Goal: Find specific page/section: Find specific page/section

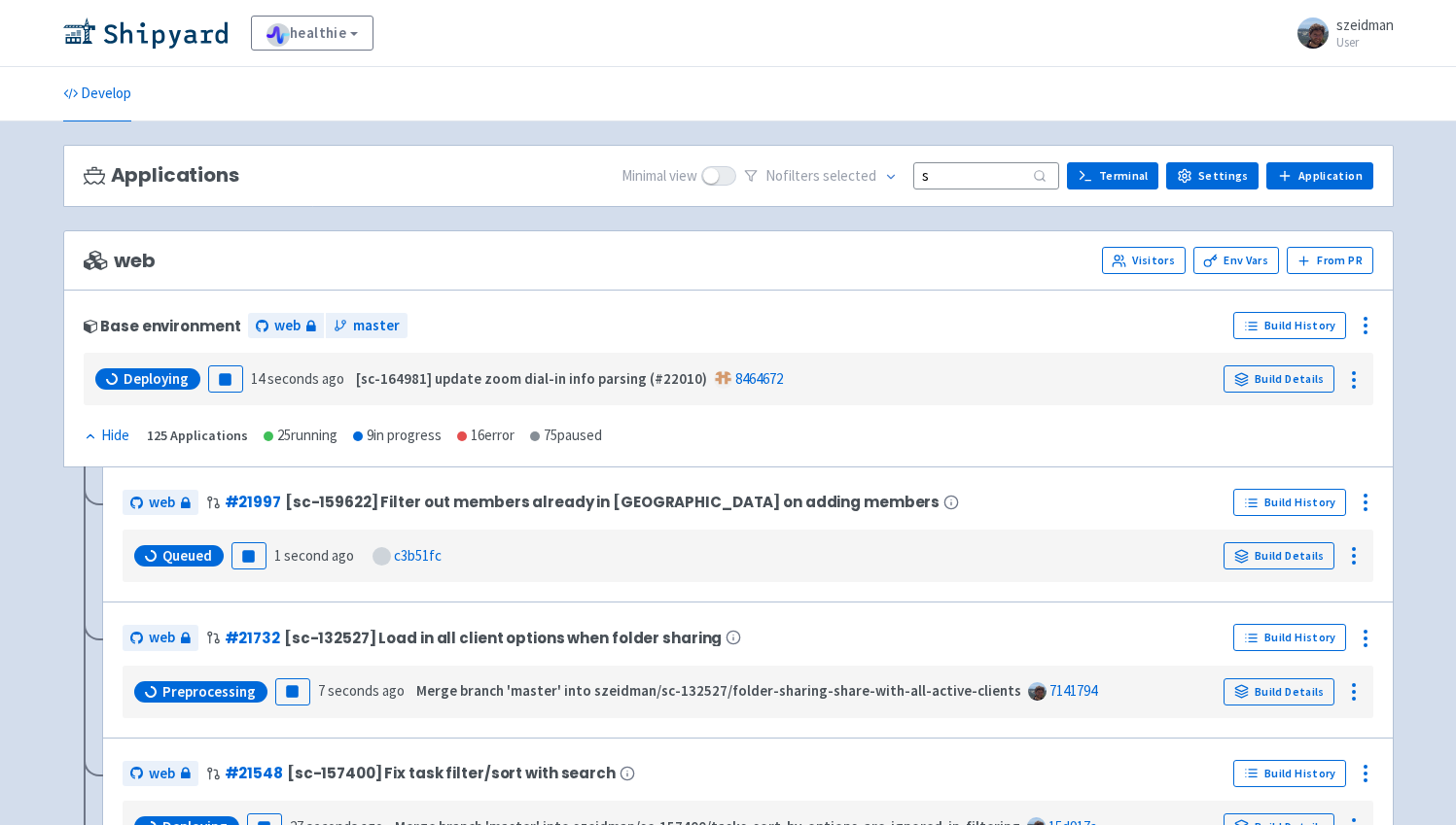
click at [971, 180] on input "s" at bounding box center [985, 176] width 146 height 26
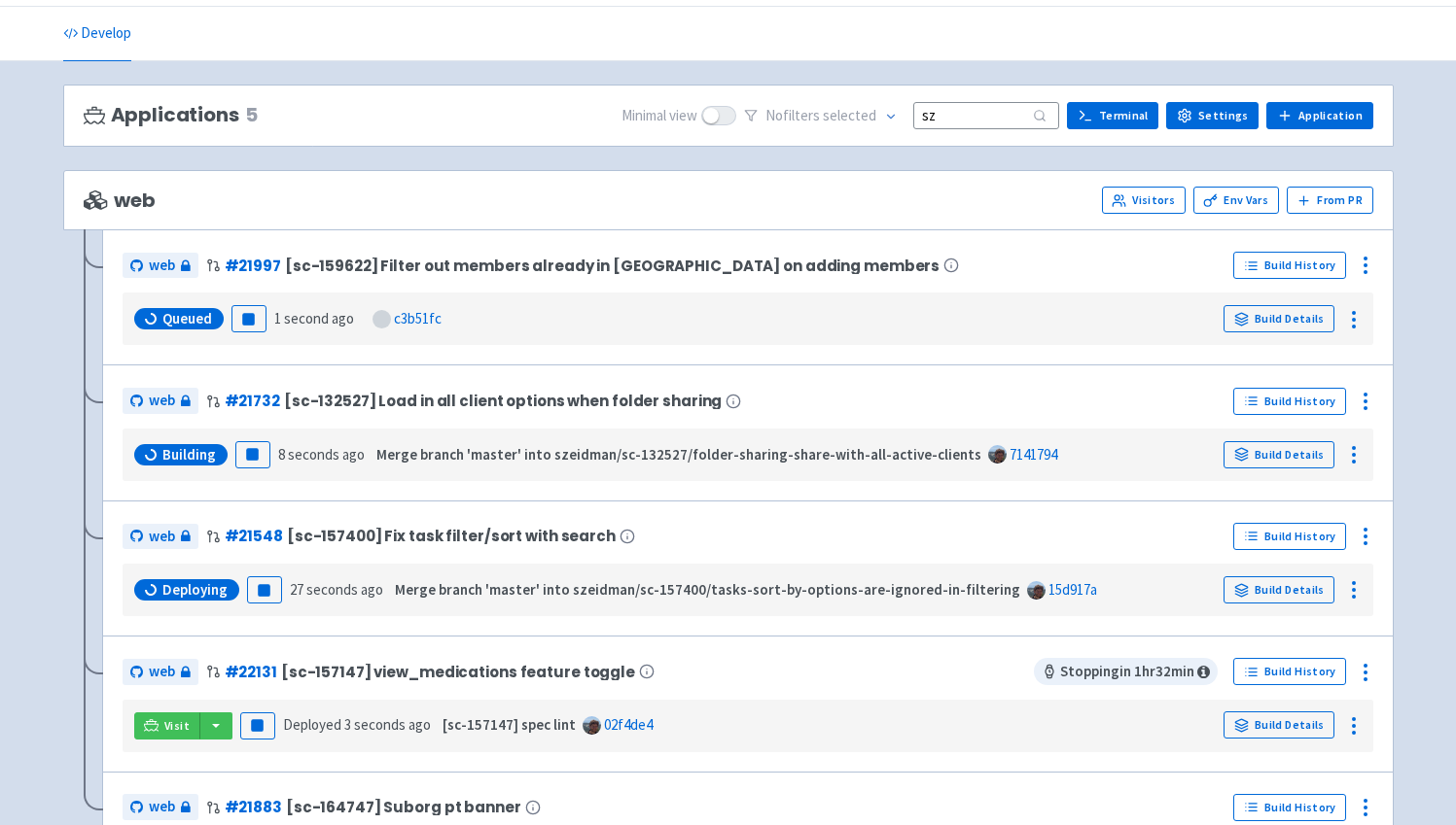
scroll to position [62, 0]
type input "sz"
click at [182, 724] on span "Visit" at bounding box center [176, 726] width 25 height 16
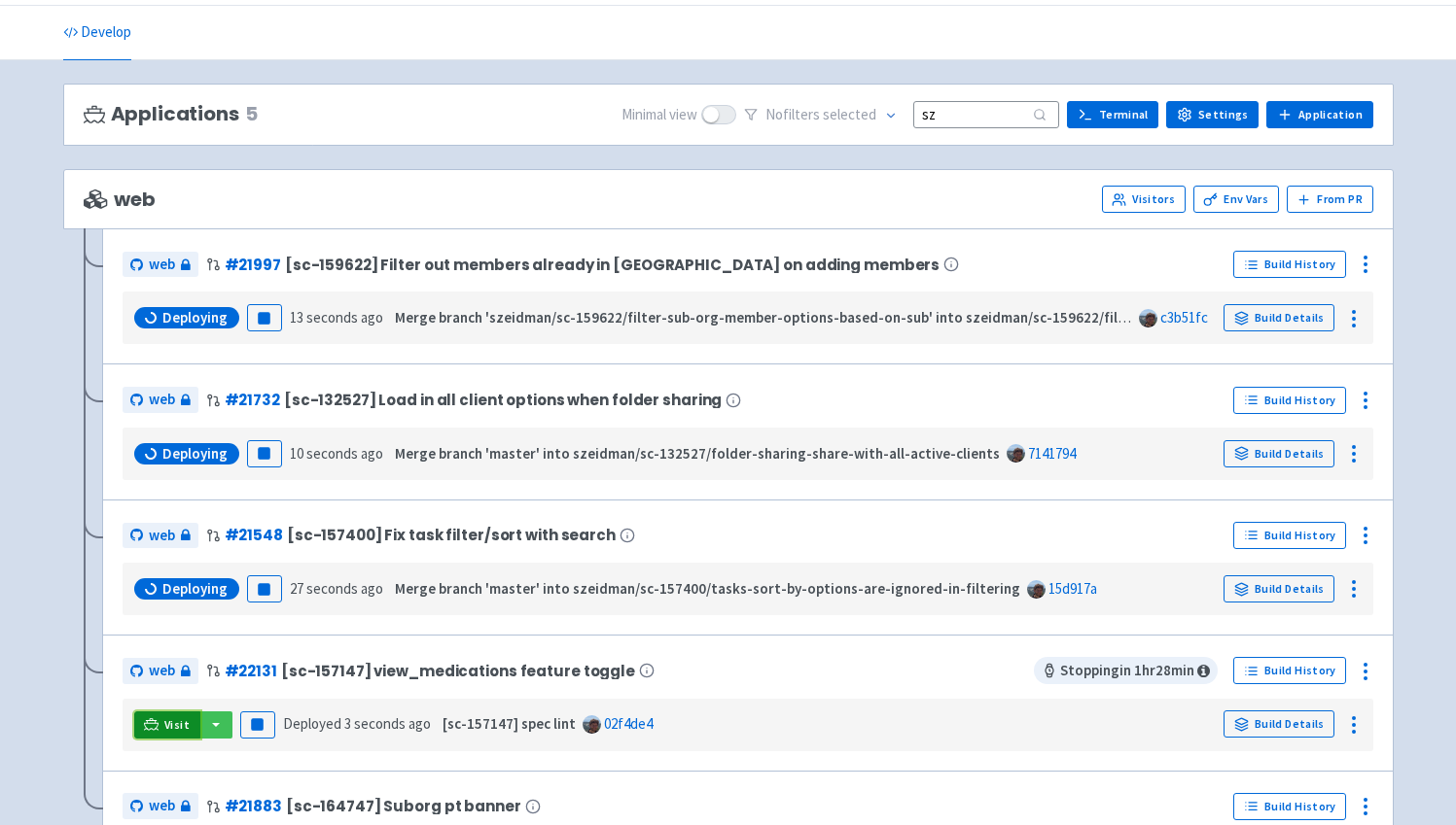
click at [182, 724] on span "Visit" at bounding box center [176, 726] width 25 height 16
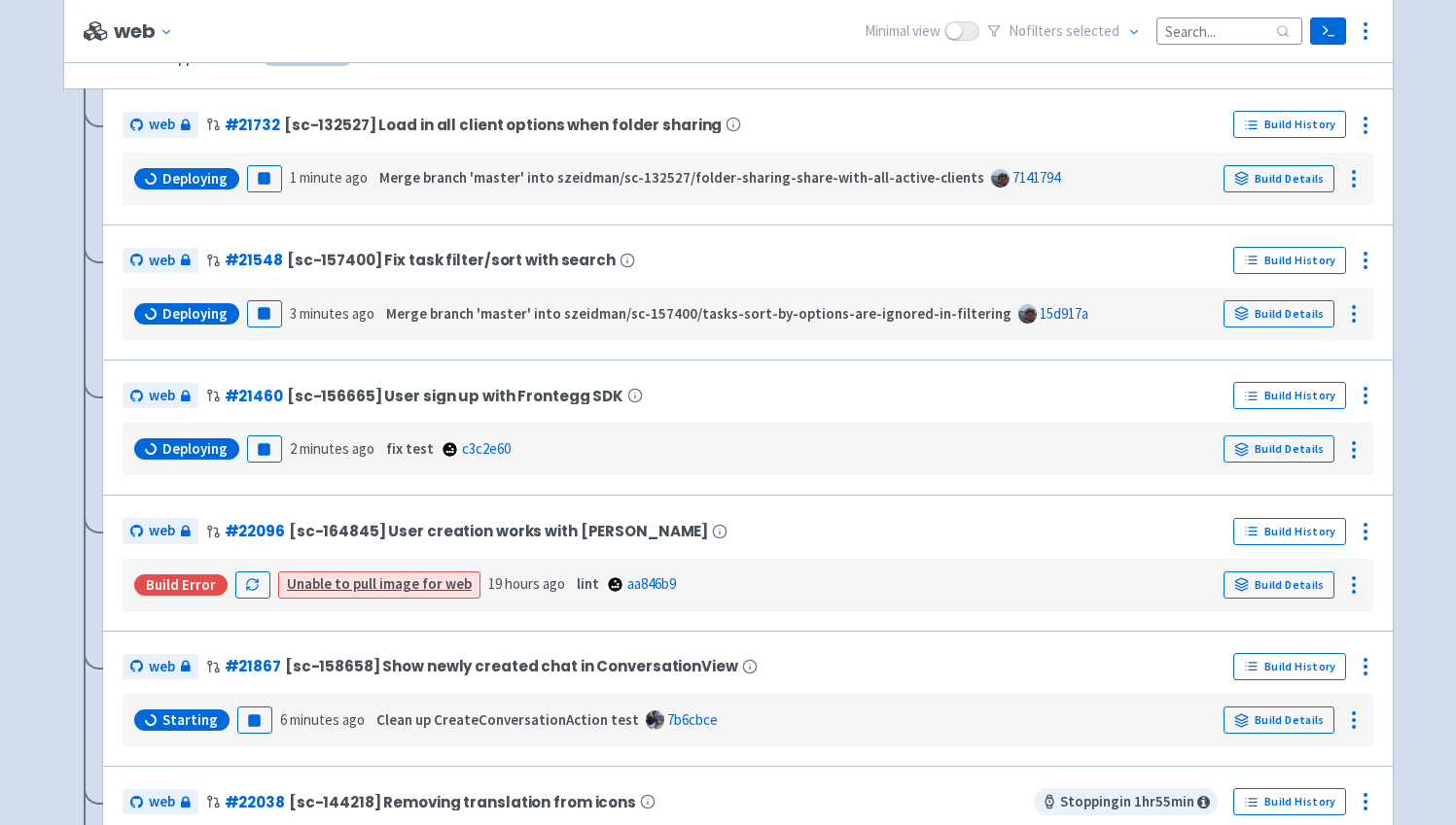
scroll to position [150, 0]
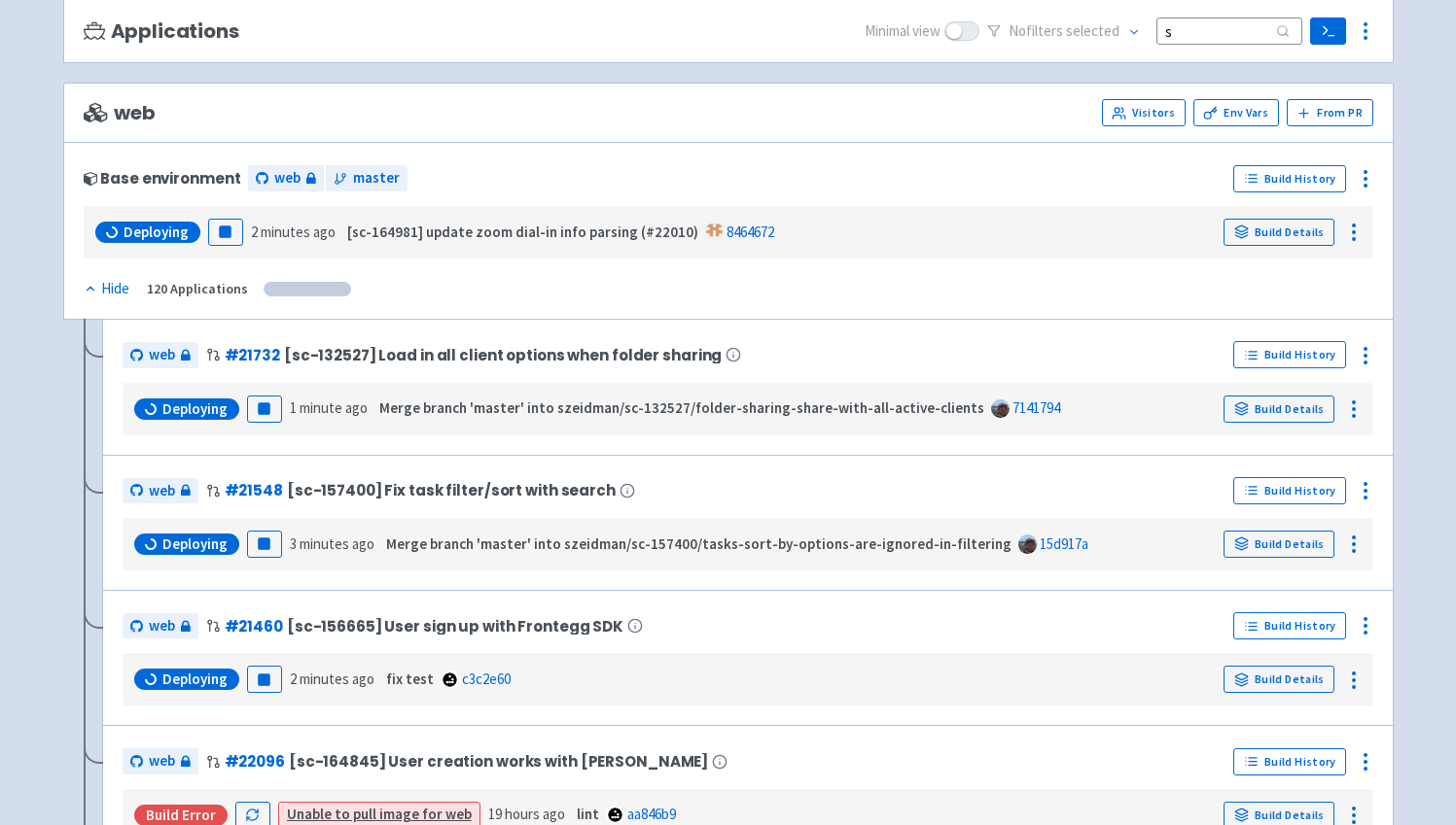
click at [1191, 36] on input "s" at bounding box center [1229, 31] width 146 height 26
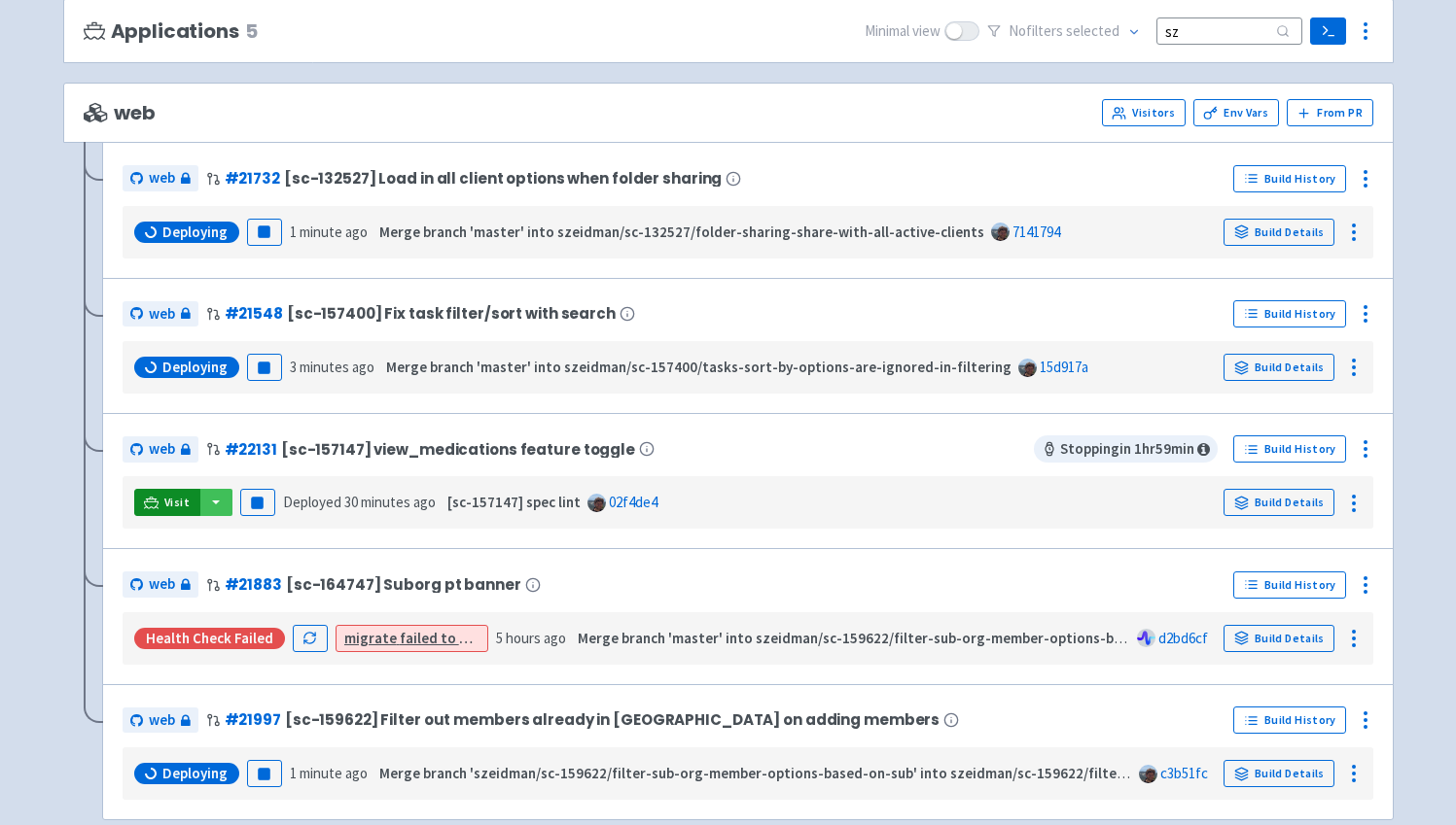
type input "sz"
click at [169, 500] on span "Visit" at bounding box center [176, 502] width 25 height 16
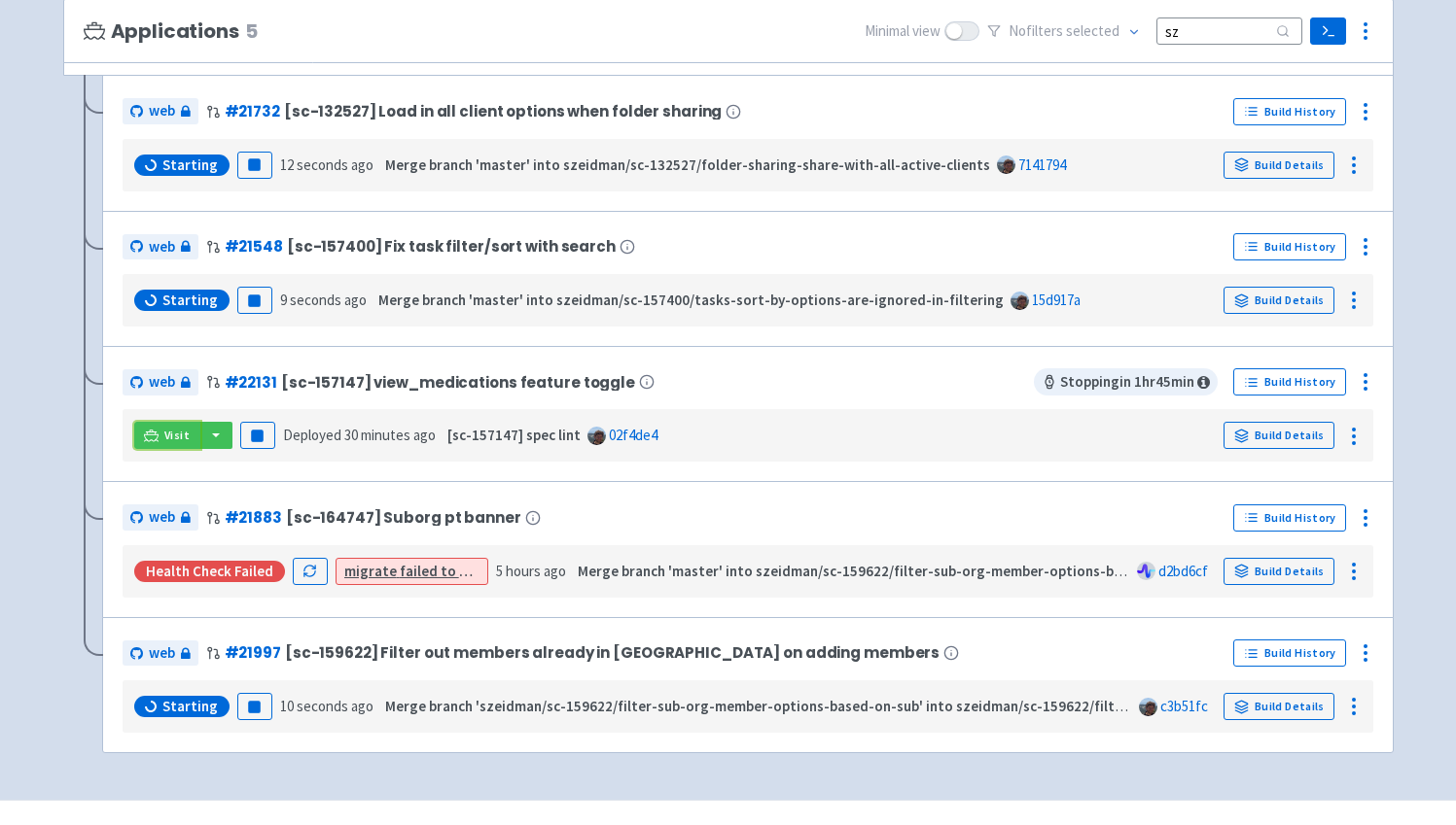
scroll to position [254, 0]
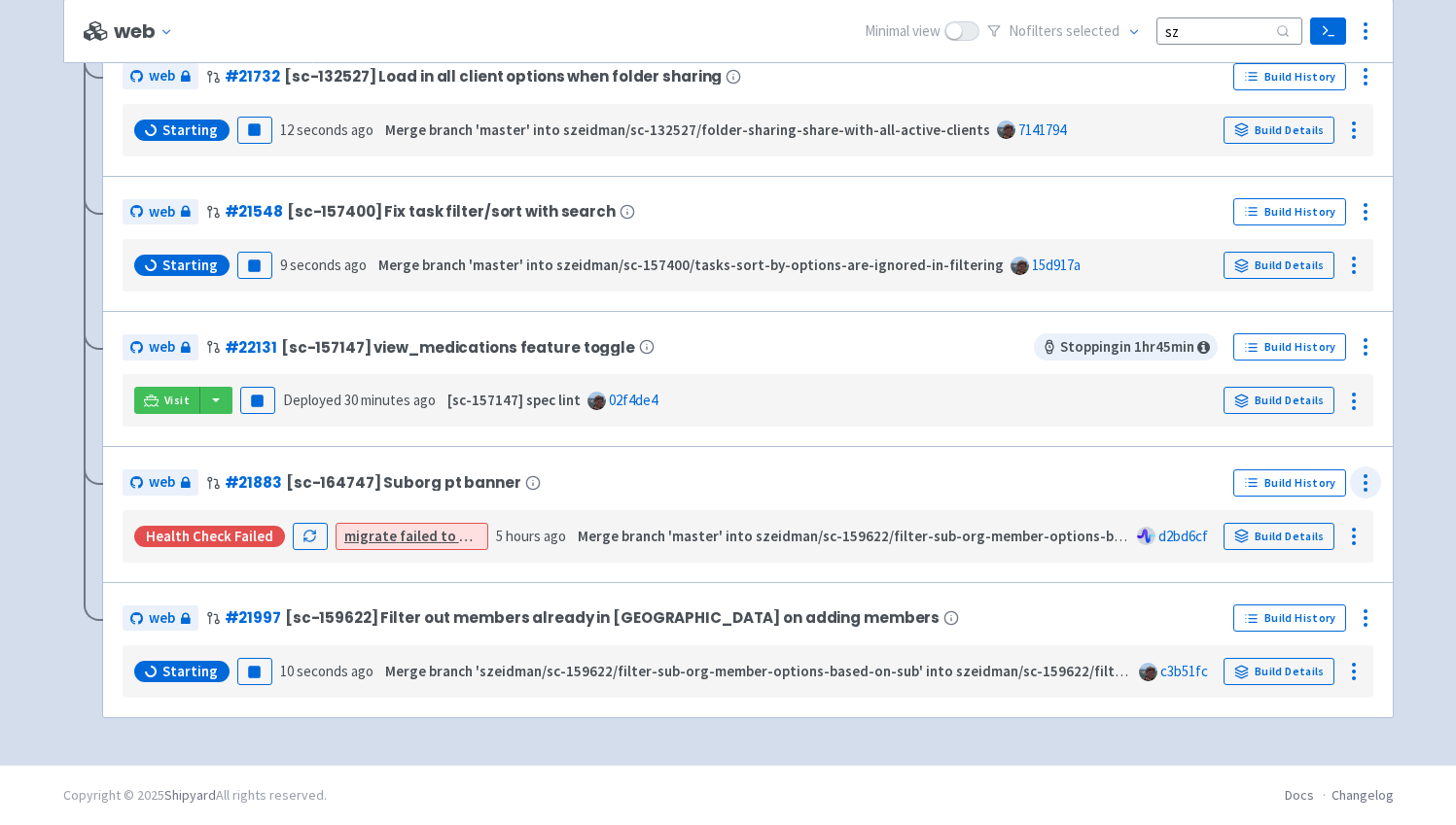
click at [1361, 492] on icon at bounding box center [1366, 483] width 24 height 24
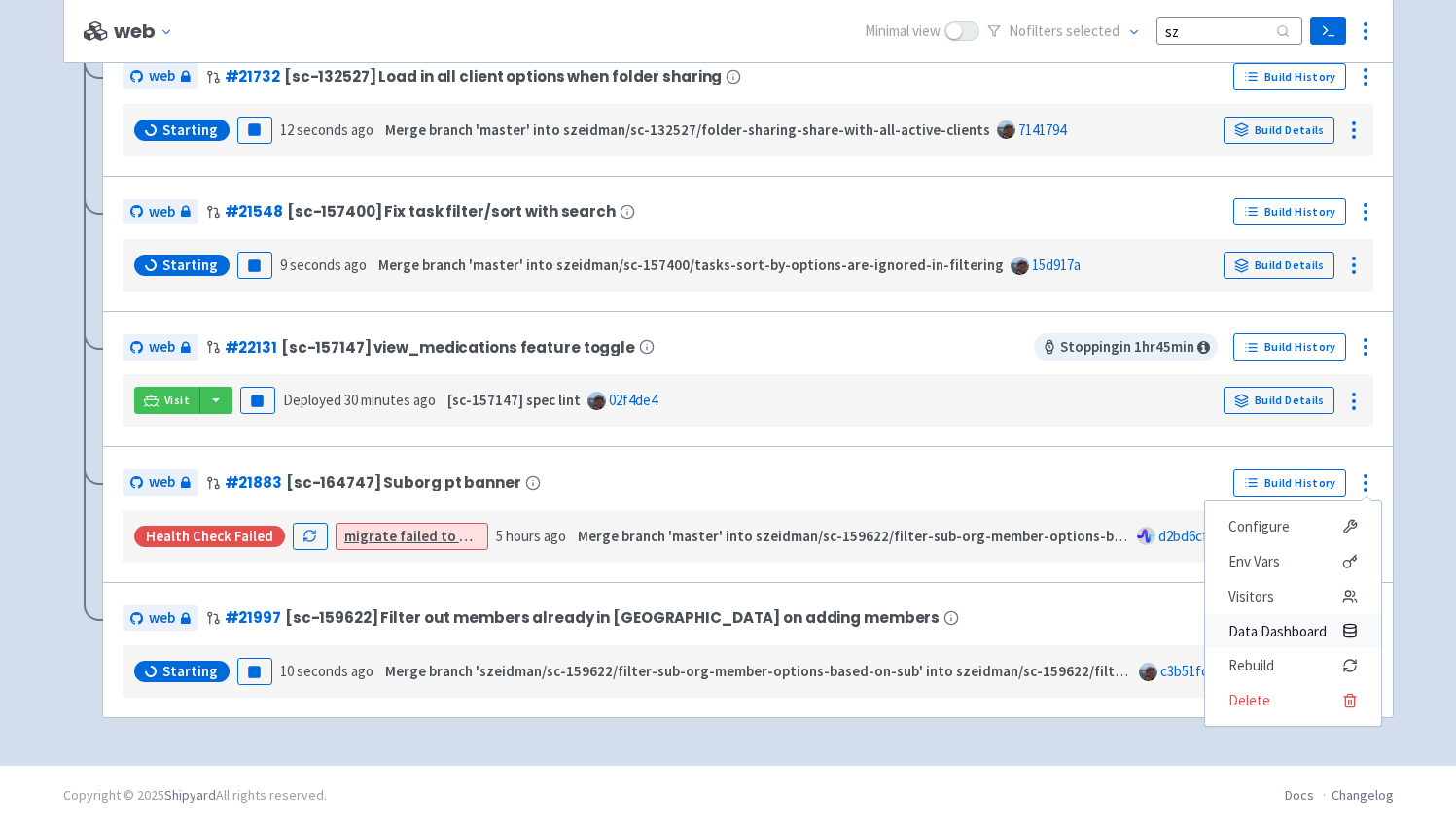
click at [1282, 627] on span "Data Dashboard" at bounding box center [1277, 631] width 98 height 27
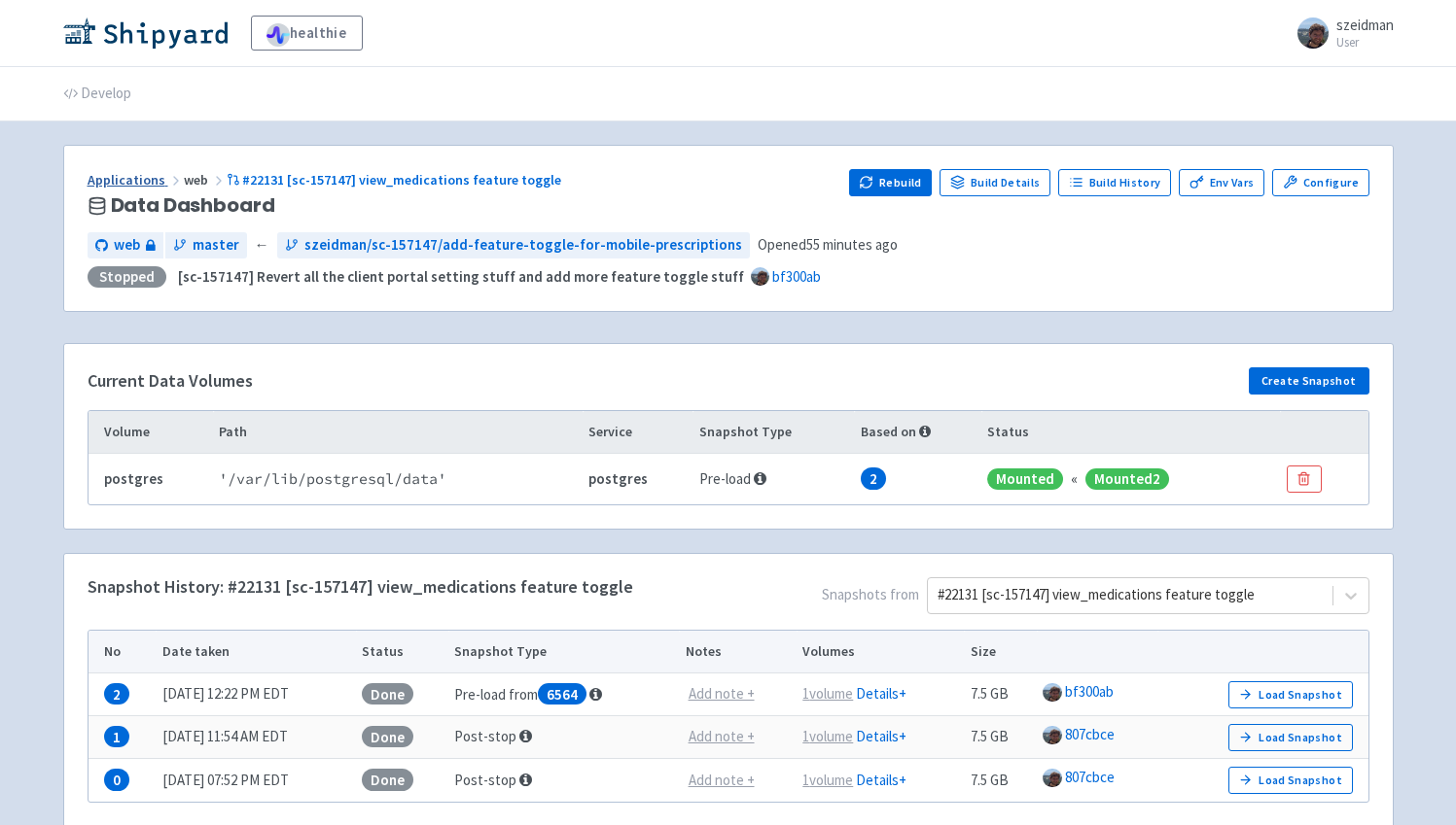
click at [147, 179] on link "Applications" at bounding box center [135, 180] width 96 height 18
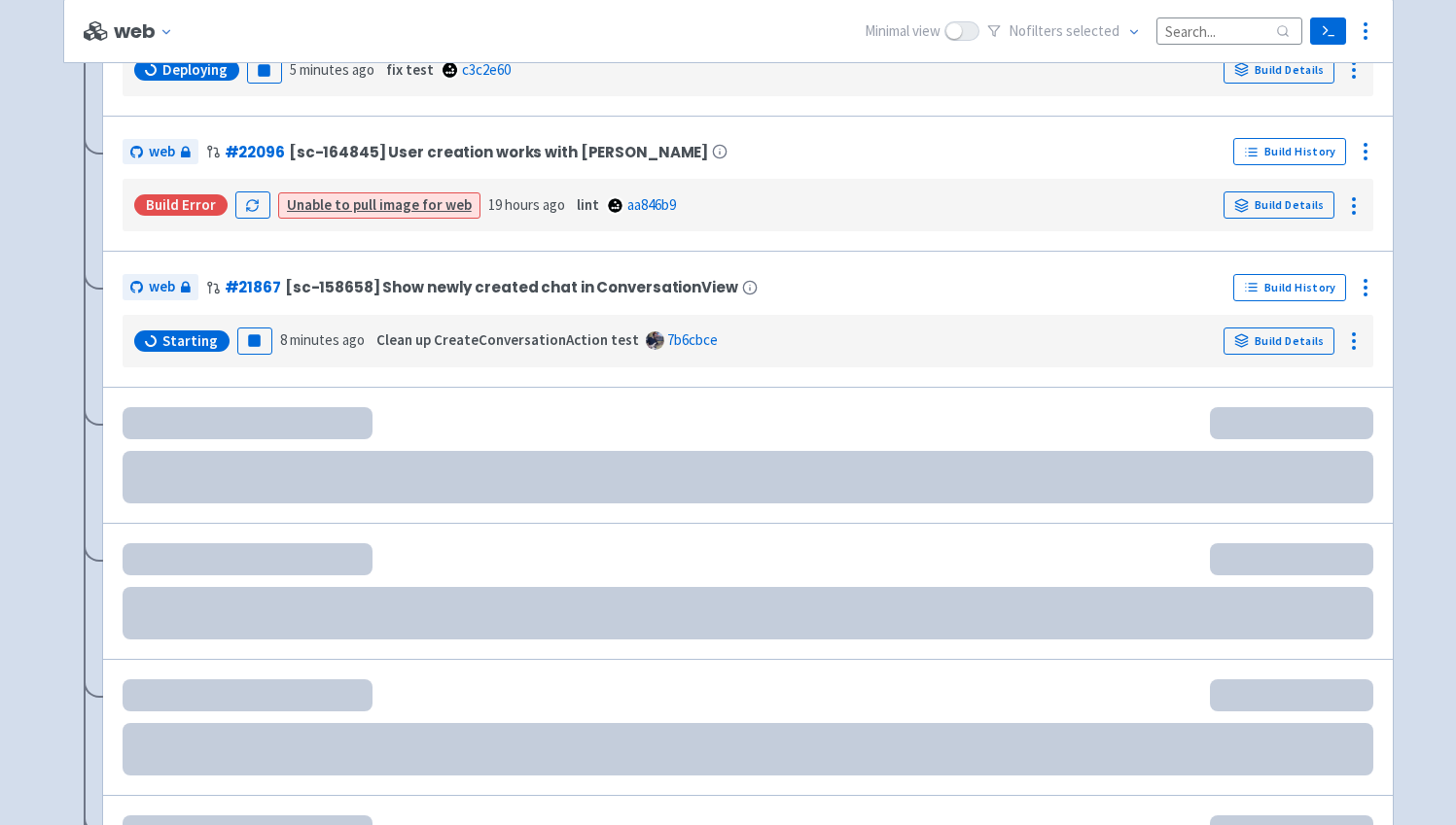
scroll to position [781, 0]
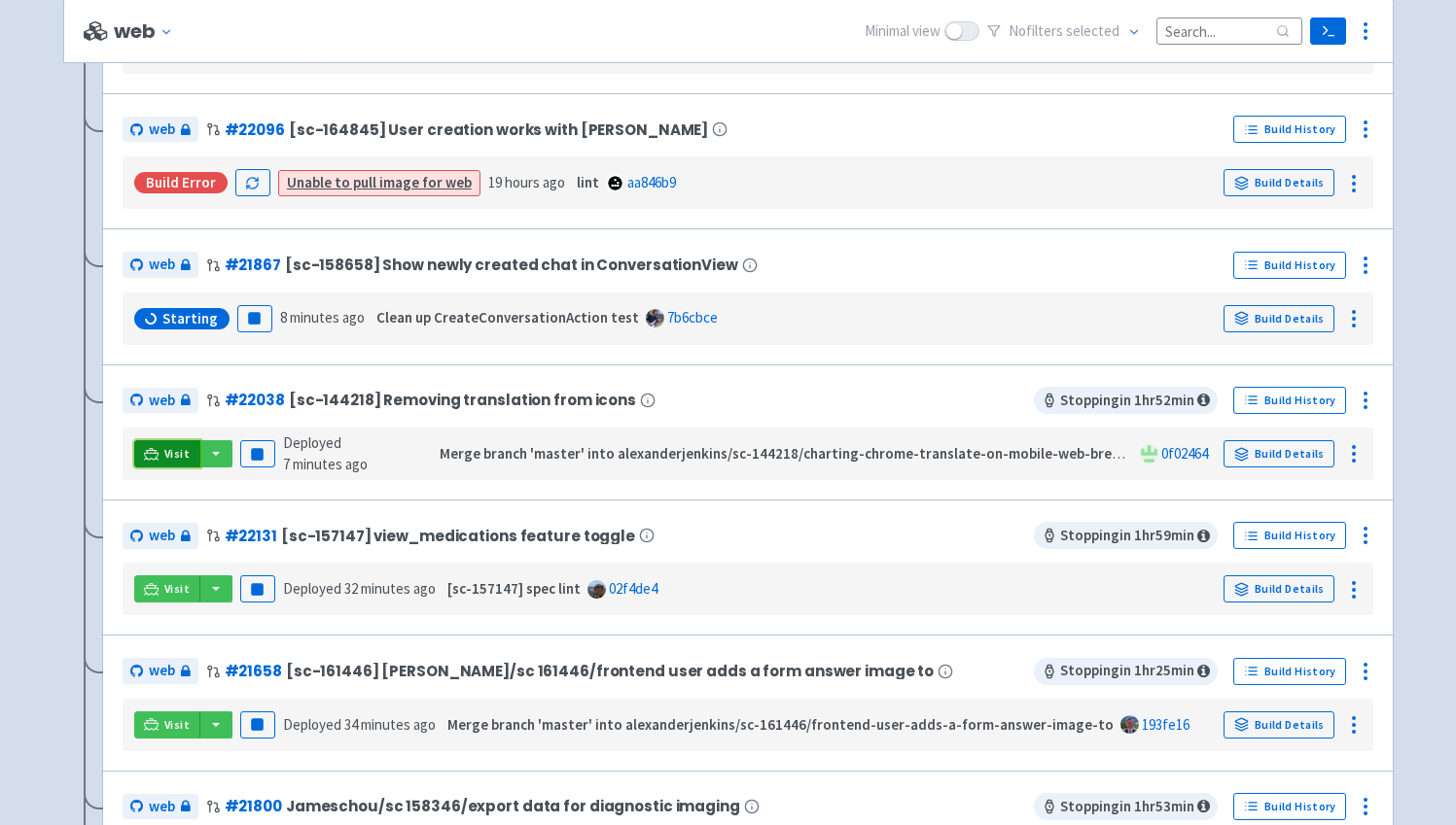
click at [161, 467] on link "Visit" at bounding box center [167, 454] width 67 height 27
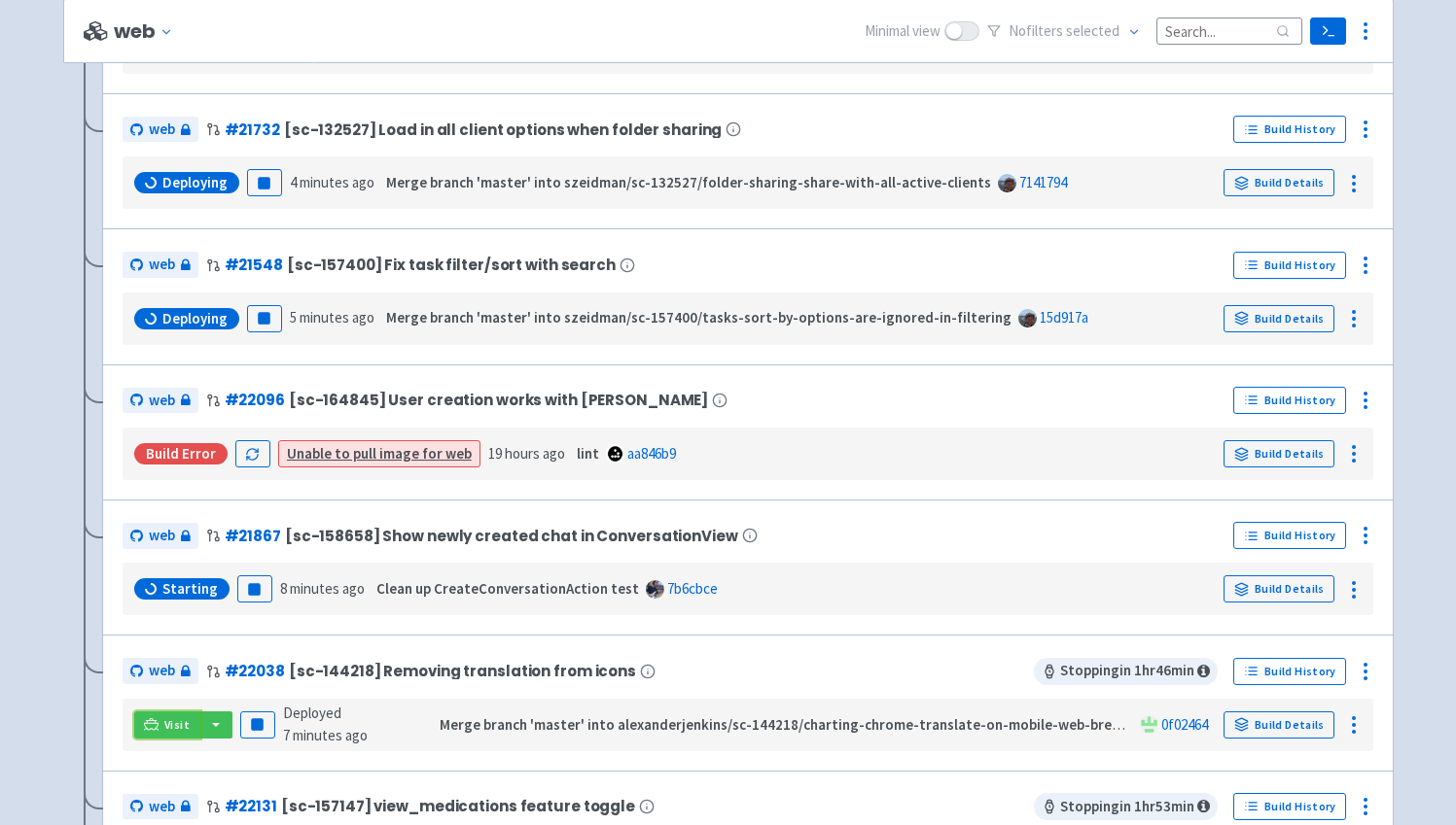
scroll to position [645, 0]
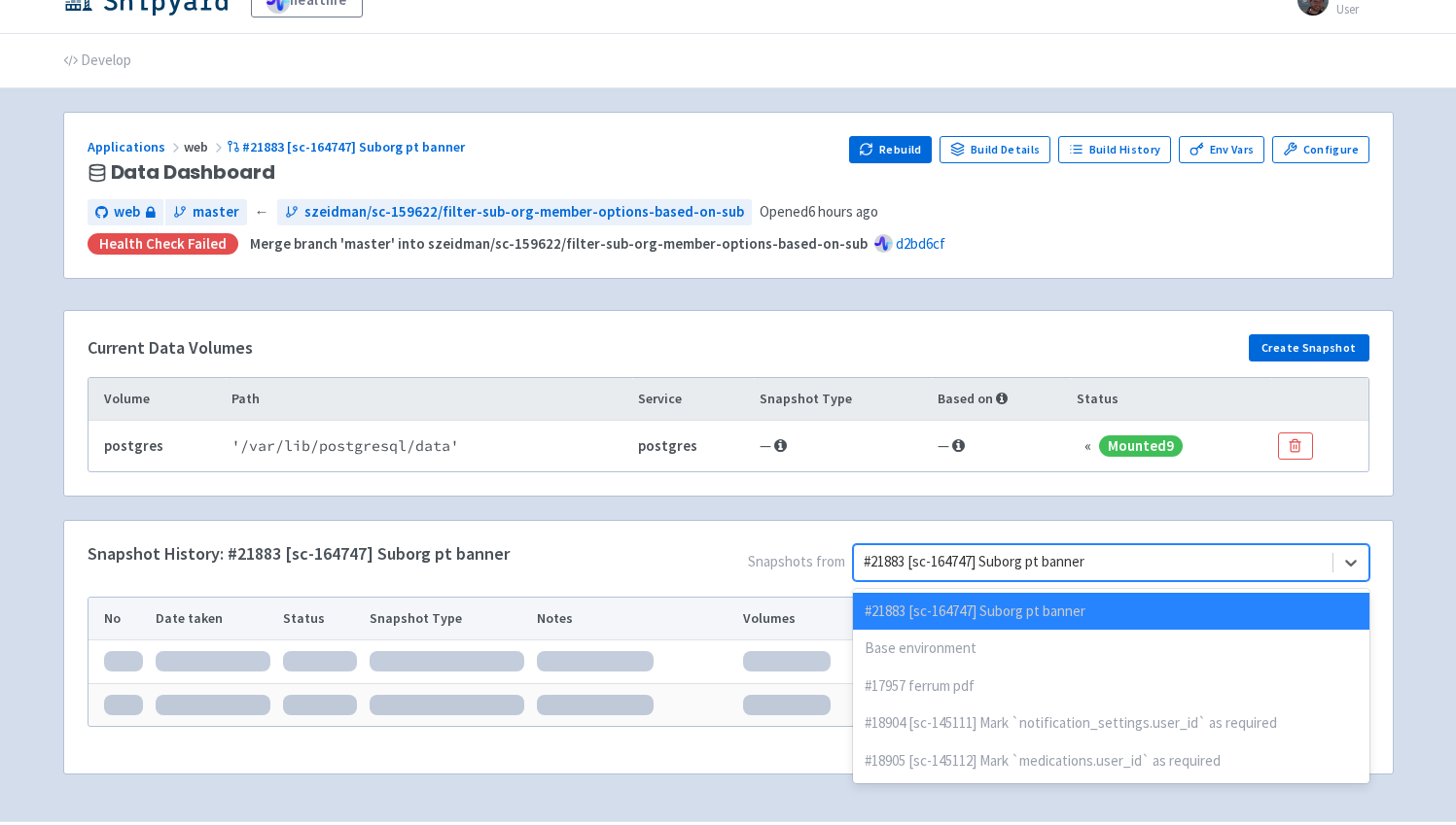
scroll to position [89, 0]
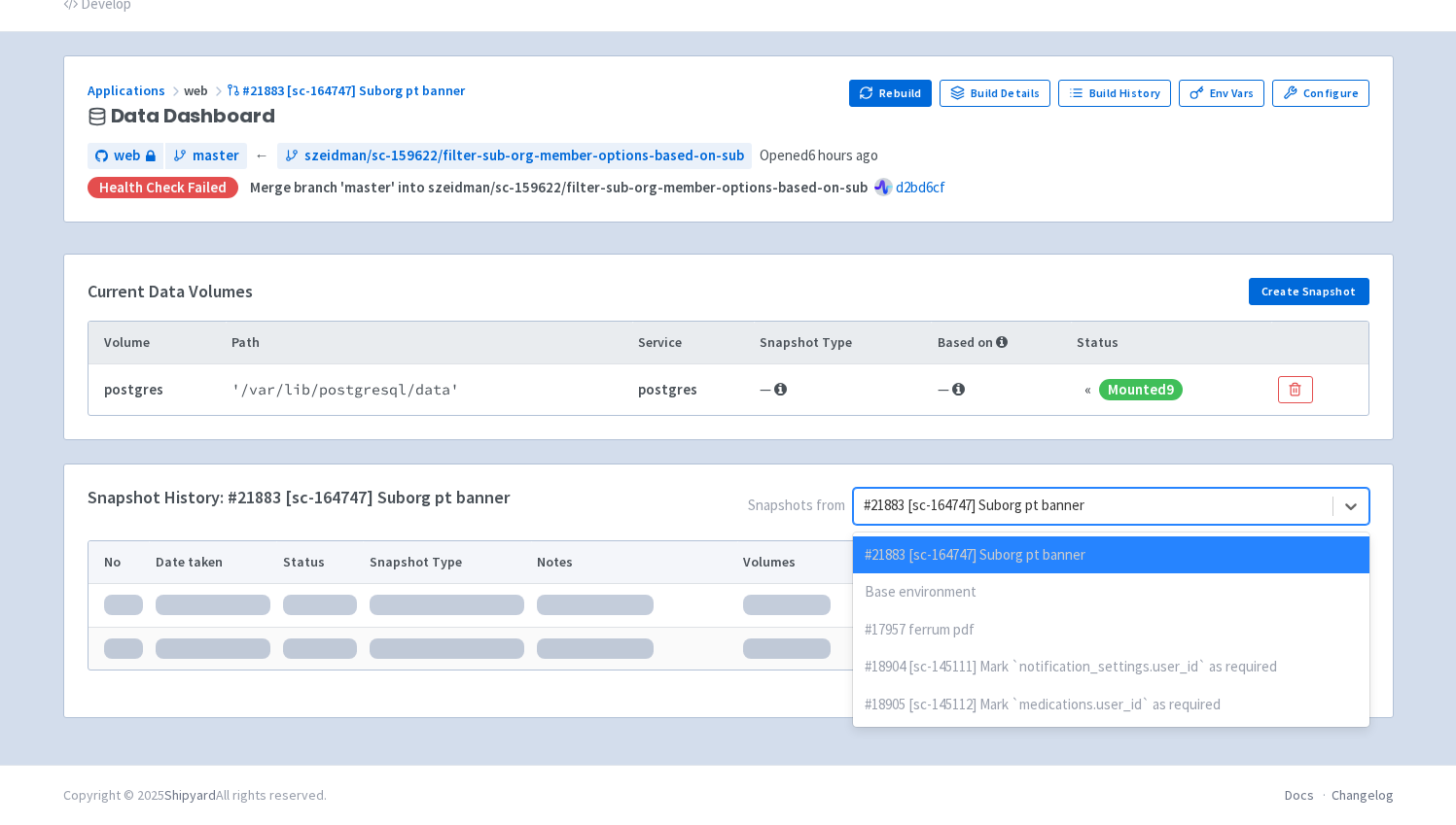
click at [1205, 525] on div "option #21883 [sc-164747] Suborg pt banner selected disabled, 1 of 120. 120 res…" at bounding box center [1110, 506] width 515 height 37
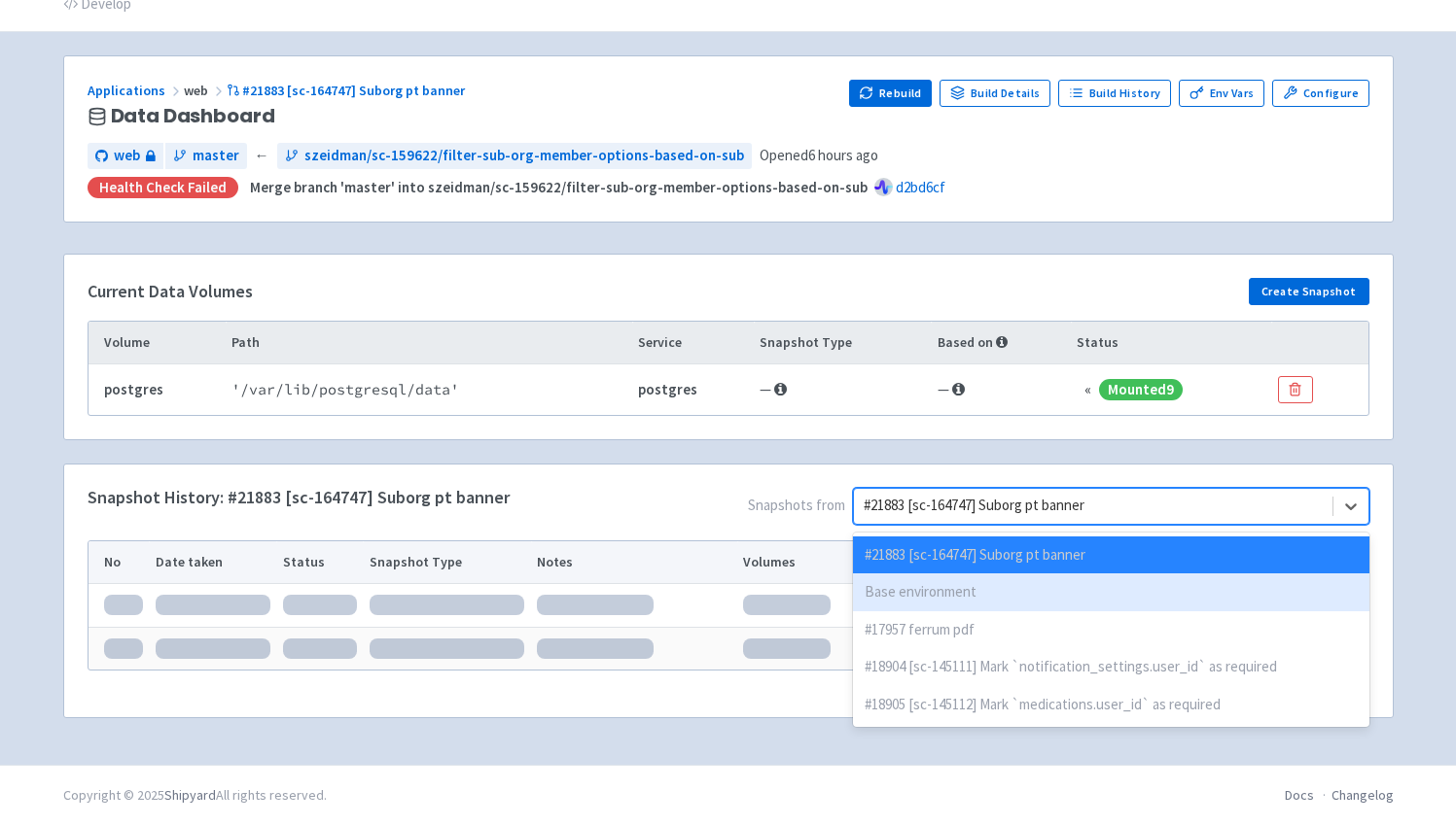
click at [1199, 582] on div "Base environment" at bounding box center [1110, 593] width 515 height 38
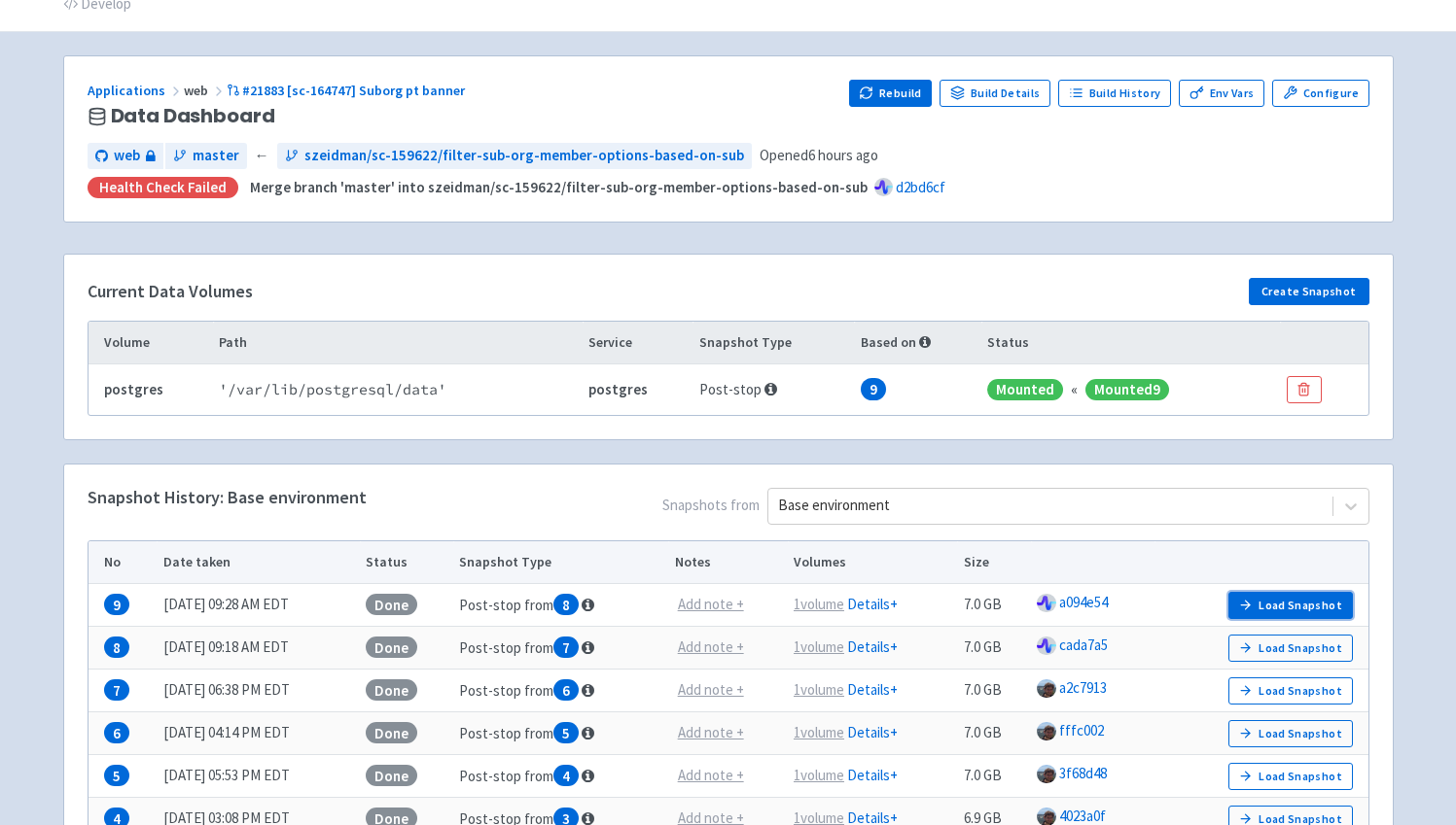
click at [1258, 599] on button "Load Snapshot" at bounding box center [1290, 605] width 124 height 27
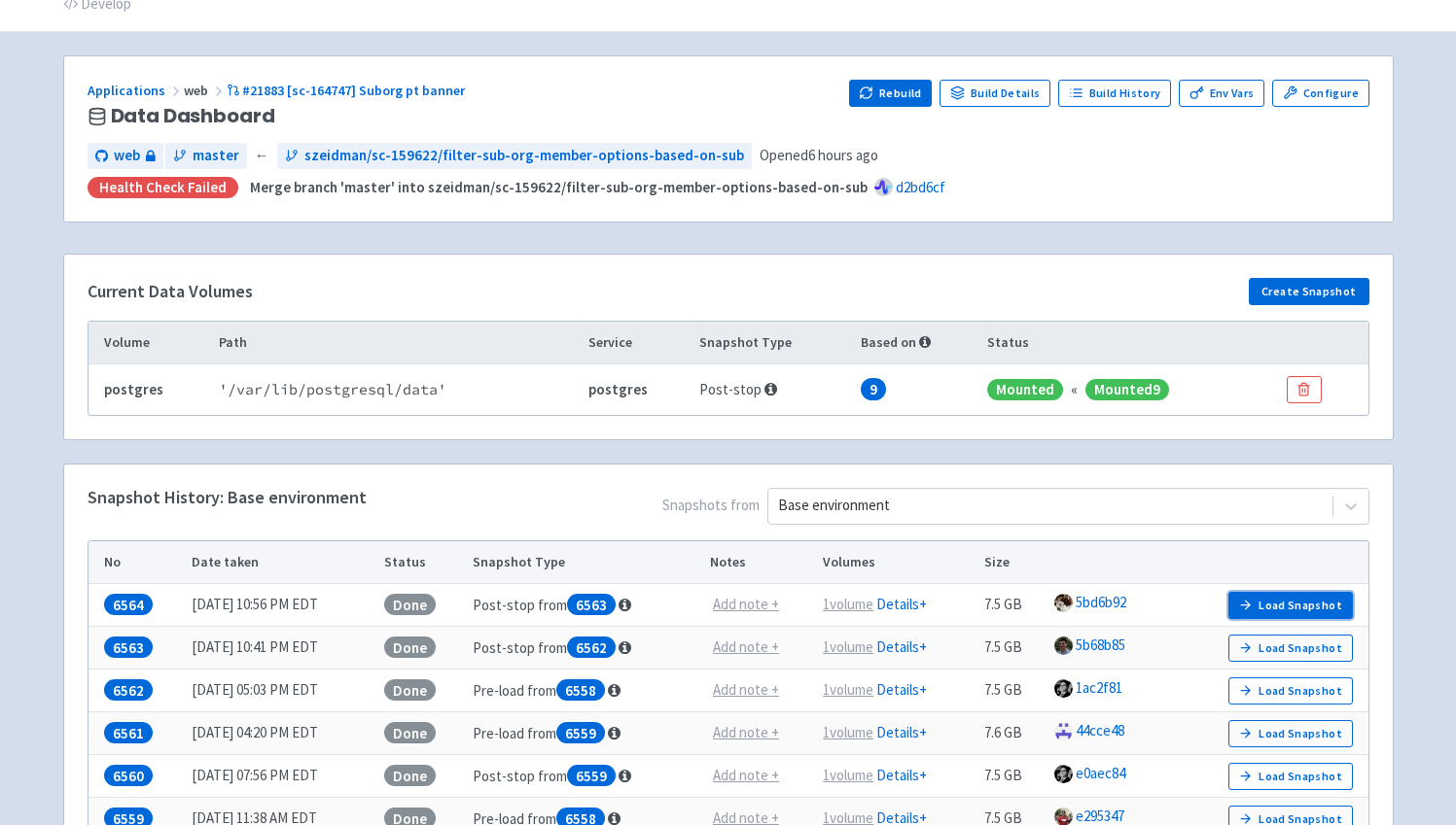
click at [1266, 604] on button "Load Snapshot" at bounding box center [1290, 605] width 124 height 27
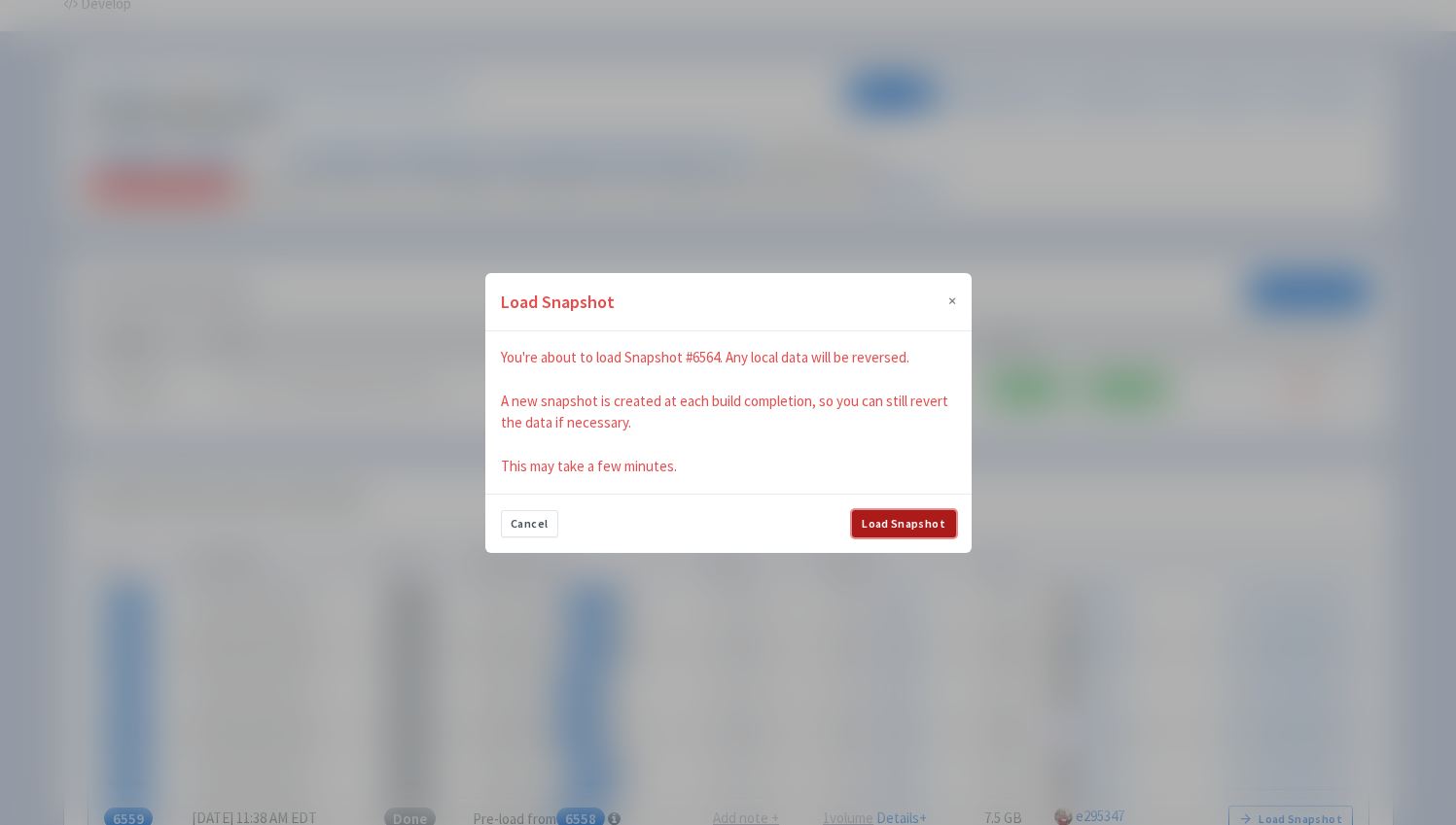
click at [931, 530] on button "Load Snapshot" at bounding box center [904, 523] width 104 height 27
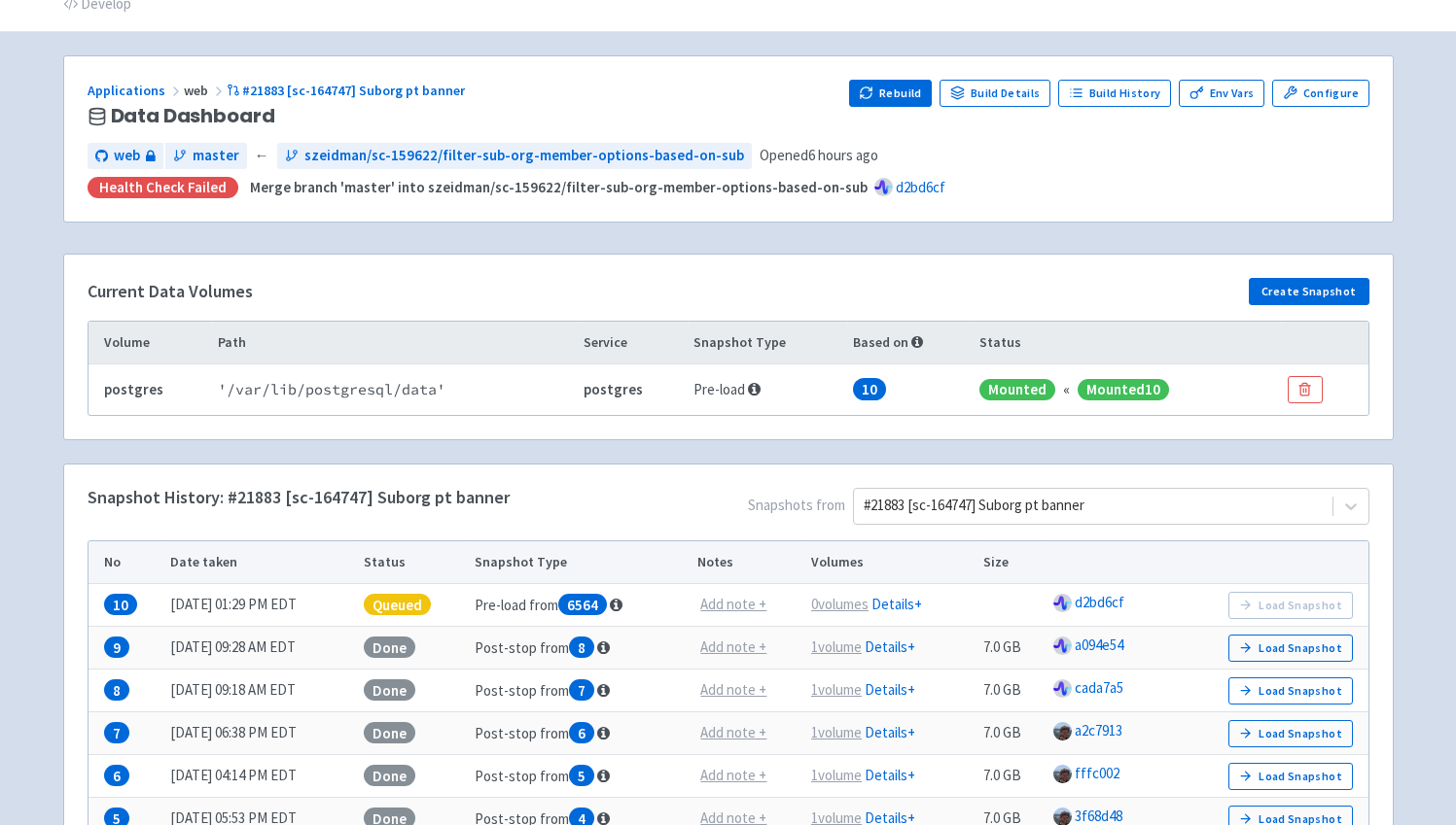
scroll to position [0, 0]
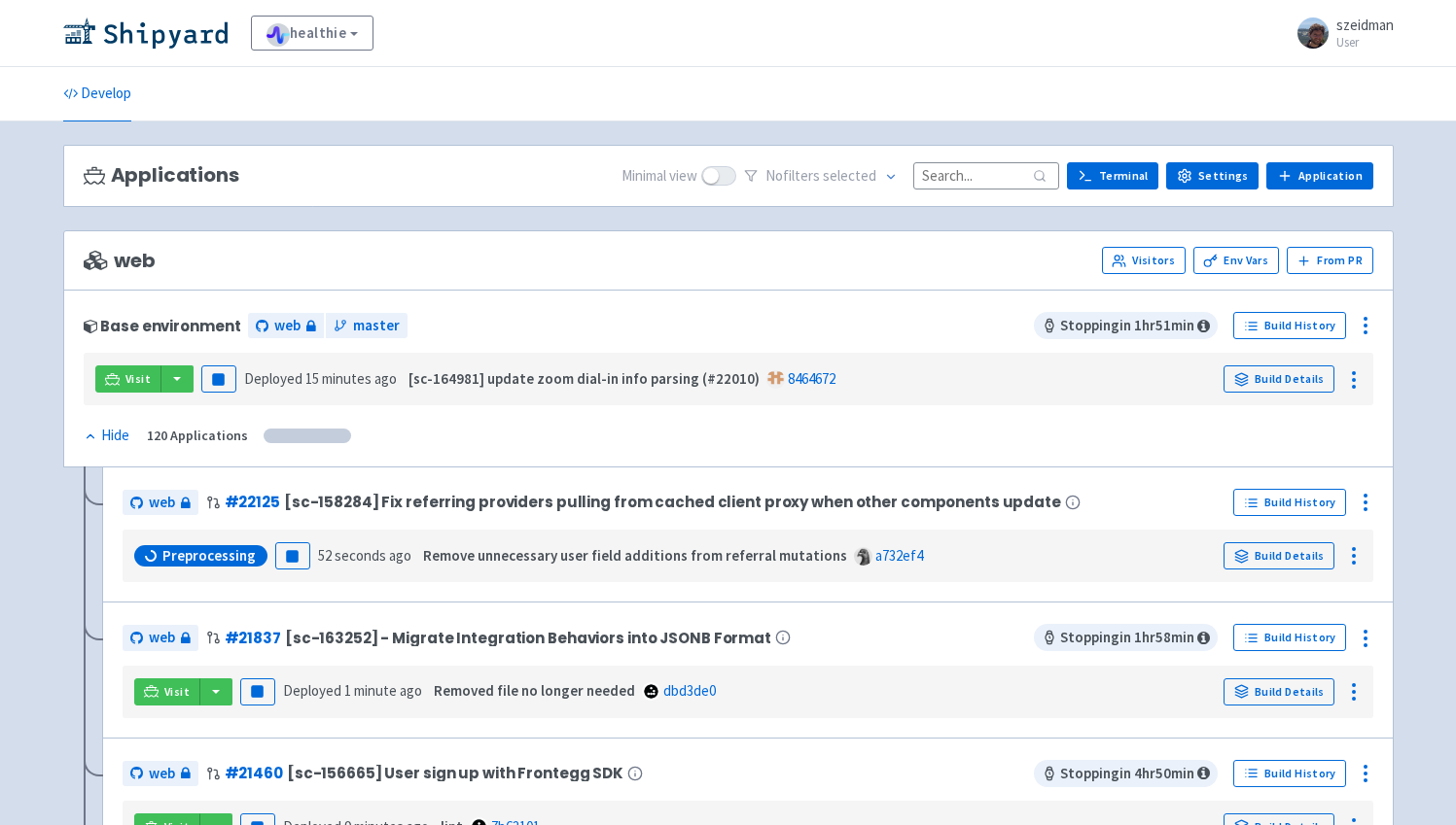
click at [980, 174] on input at bounding box center [985, 176] width 146 height 26
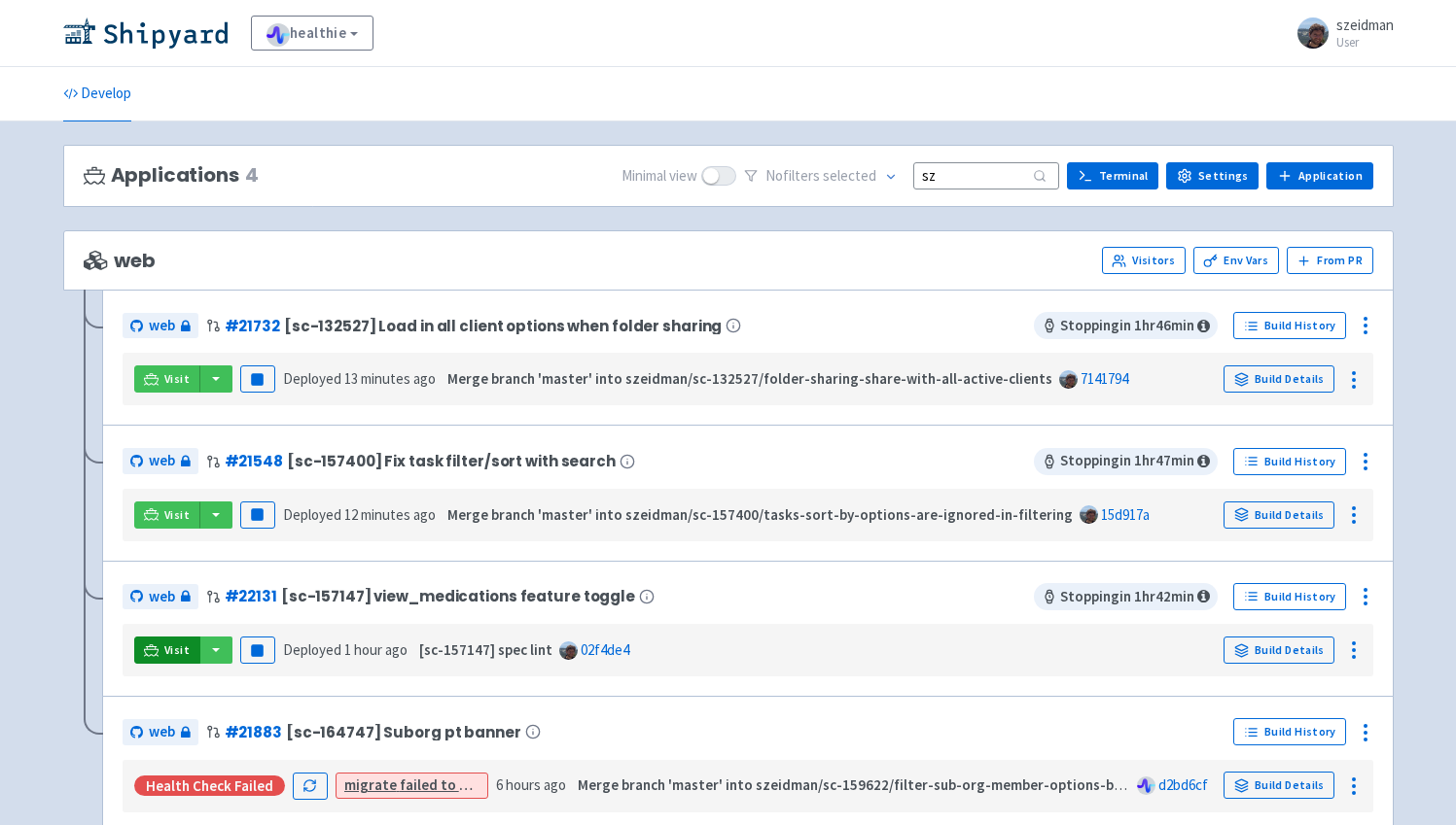
type input "sz"
click at [160, 650] on link "Visit" at bounding box center [167, 649] width 67 height 27
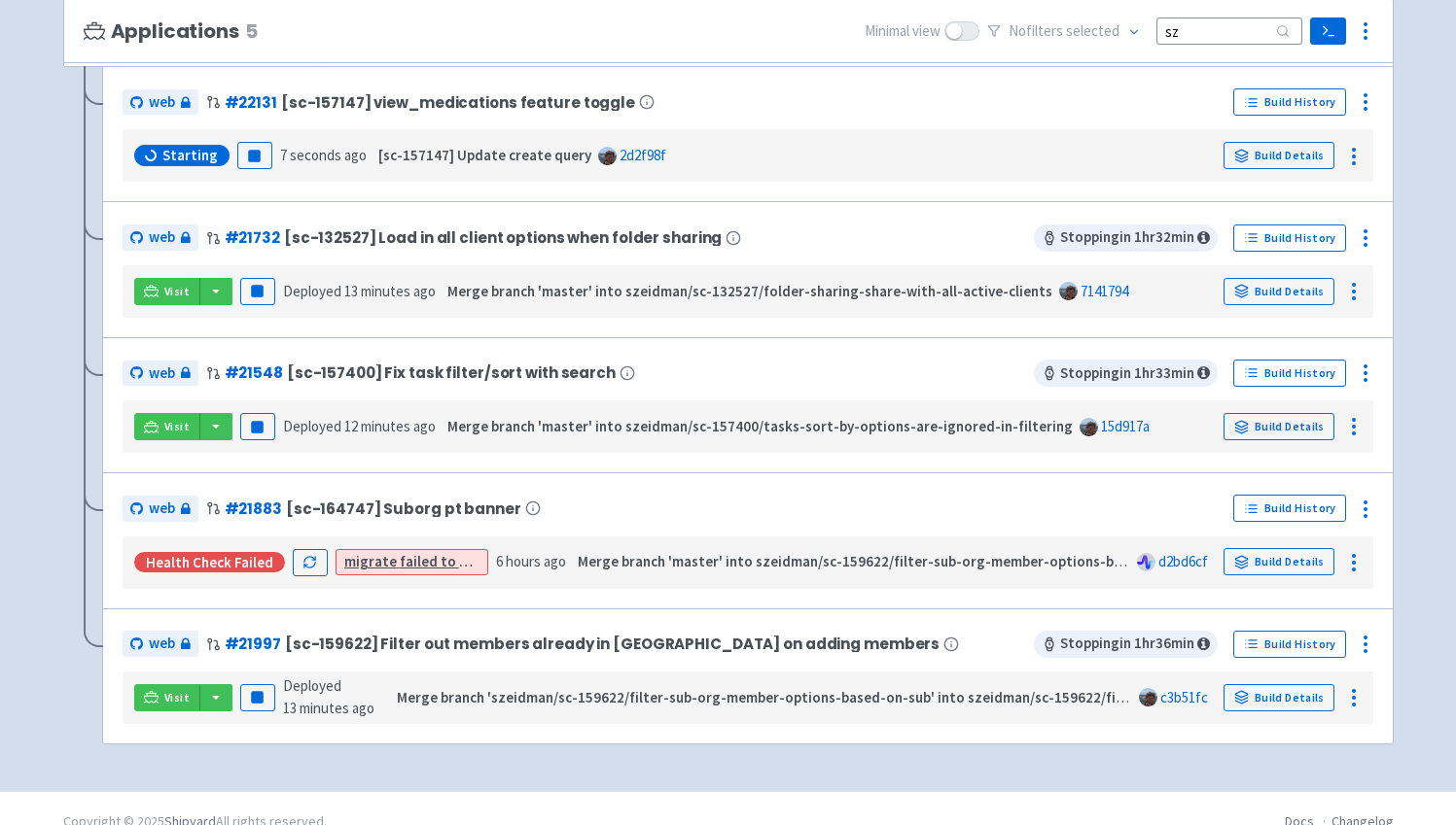
scroll to position [254, 0]
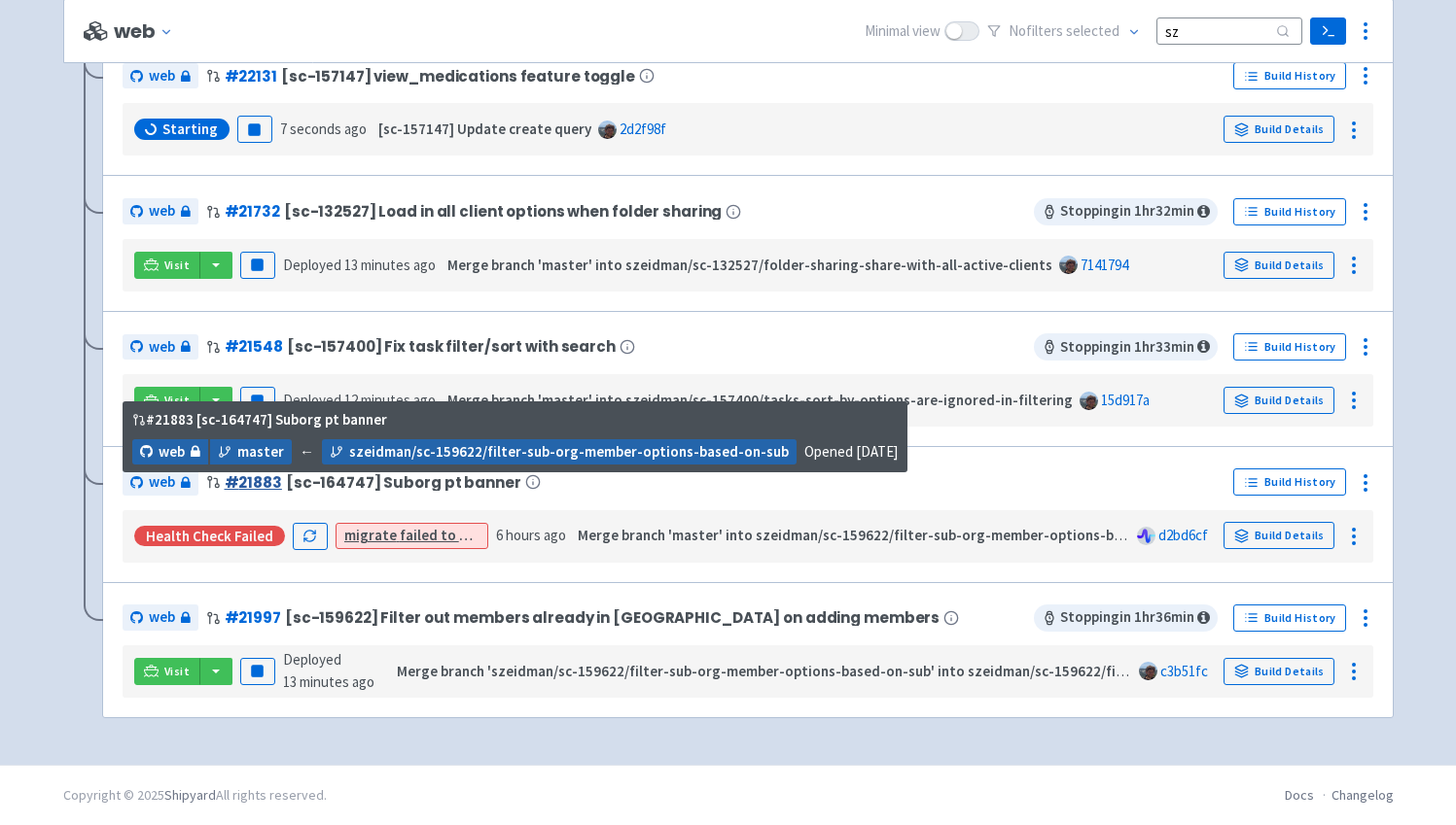
click at [262, 478] on link "# 21883" at bounding box center [253, 482] width 58 height 21
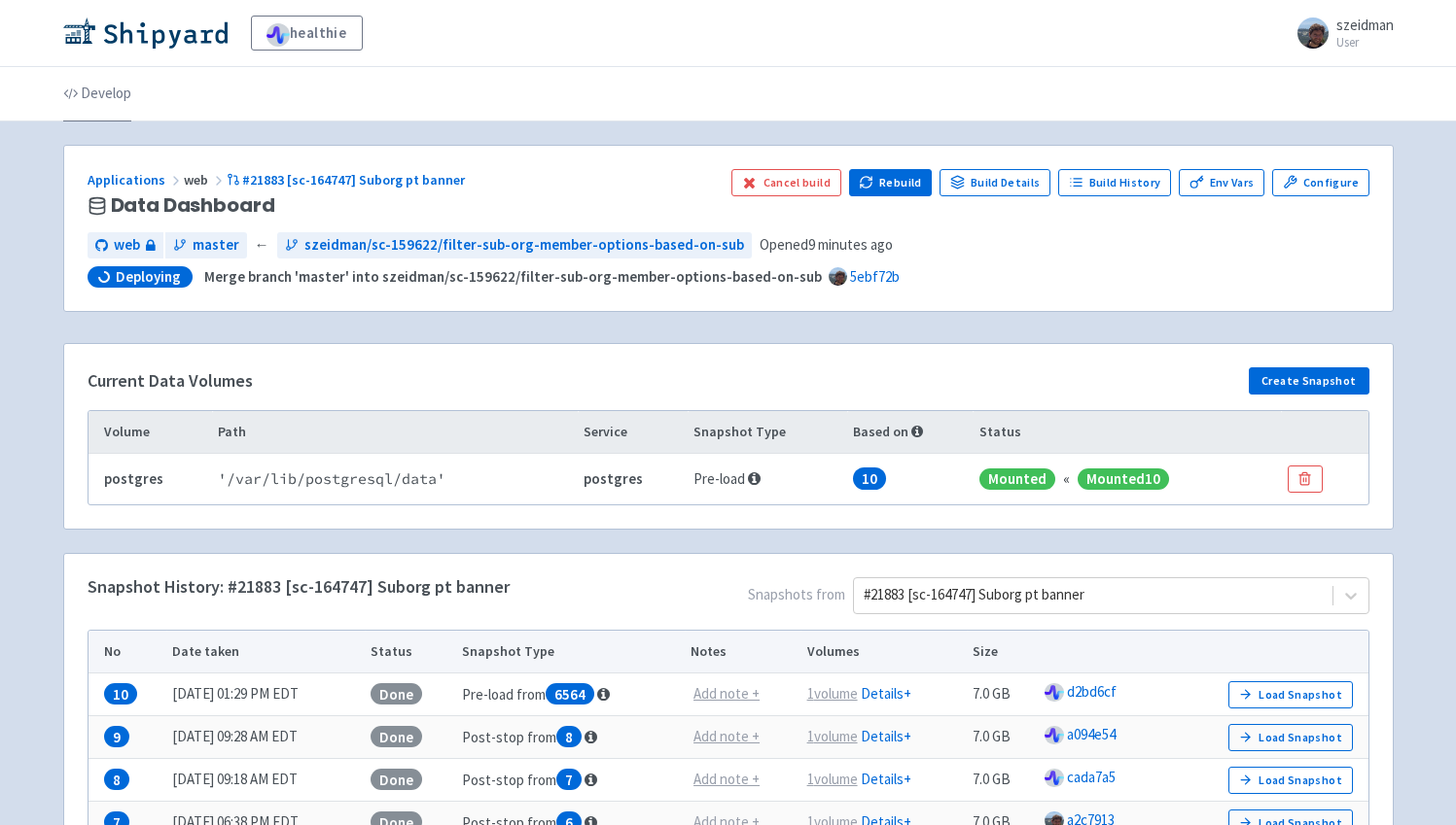
click at [114, 101] on link "Develop" at bounding box center [97, 94] width 69 height 55
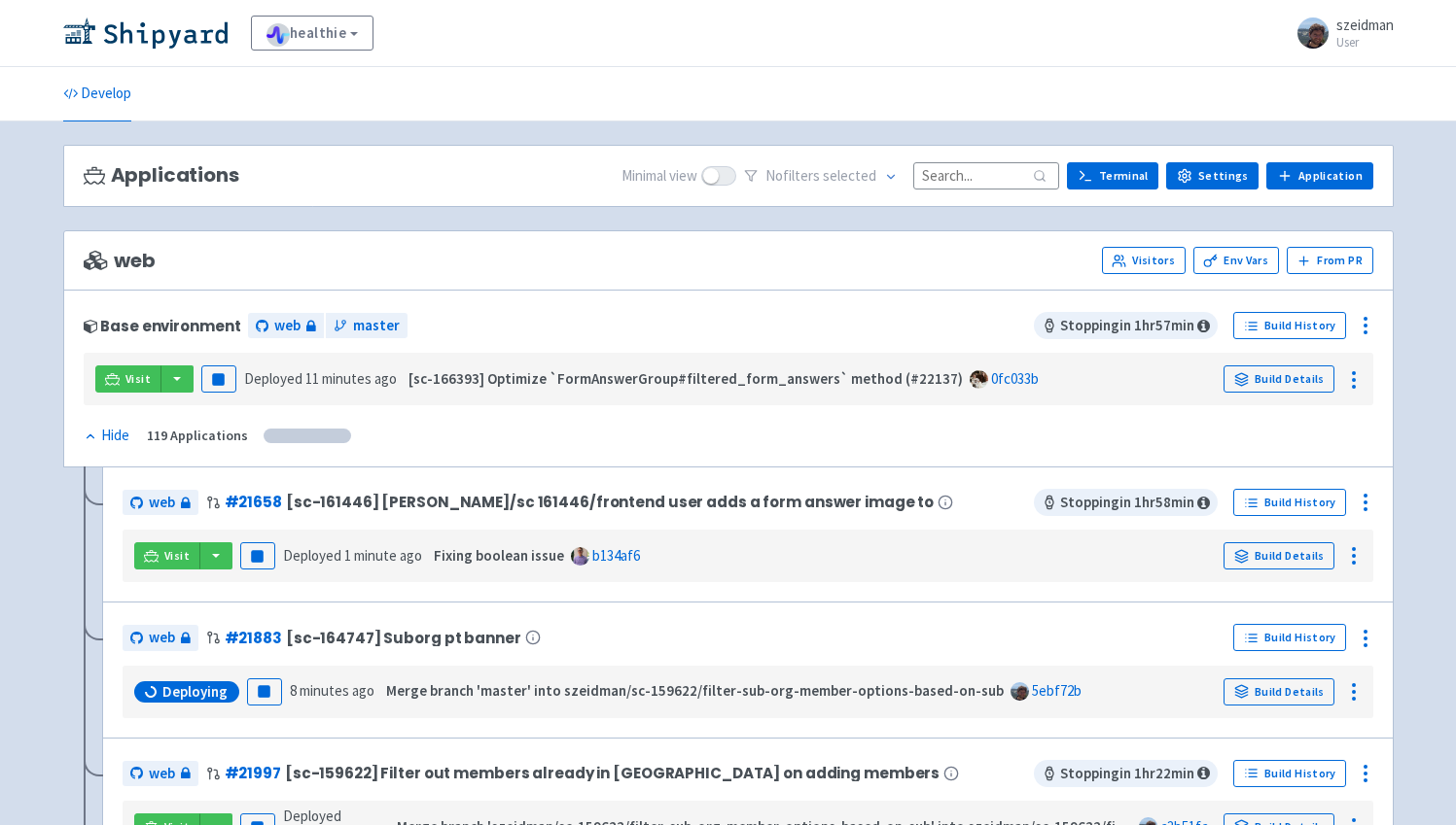
click at [1008, 165] on input at bounding box center [985, 176] width 146 height 26
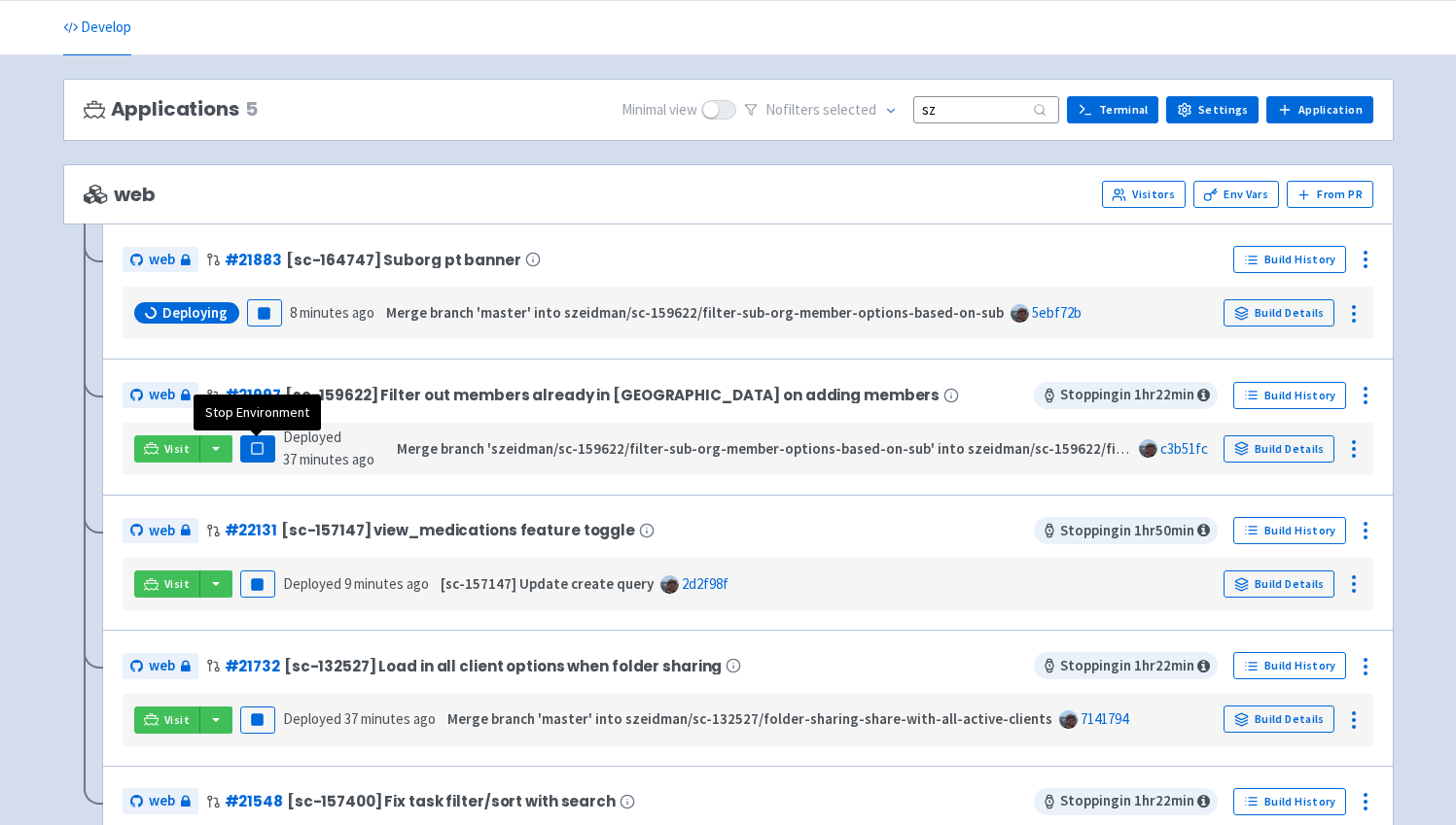
scroll to position [92, 0]
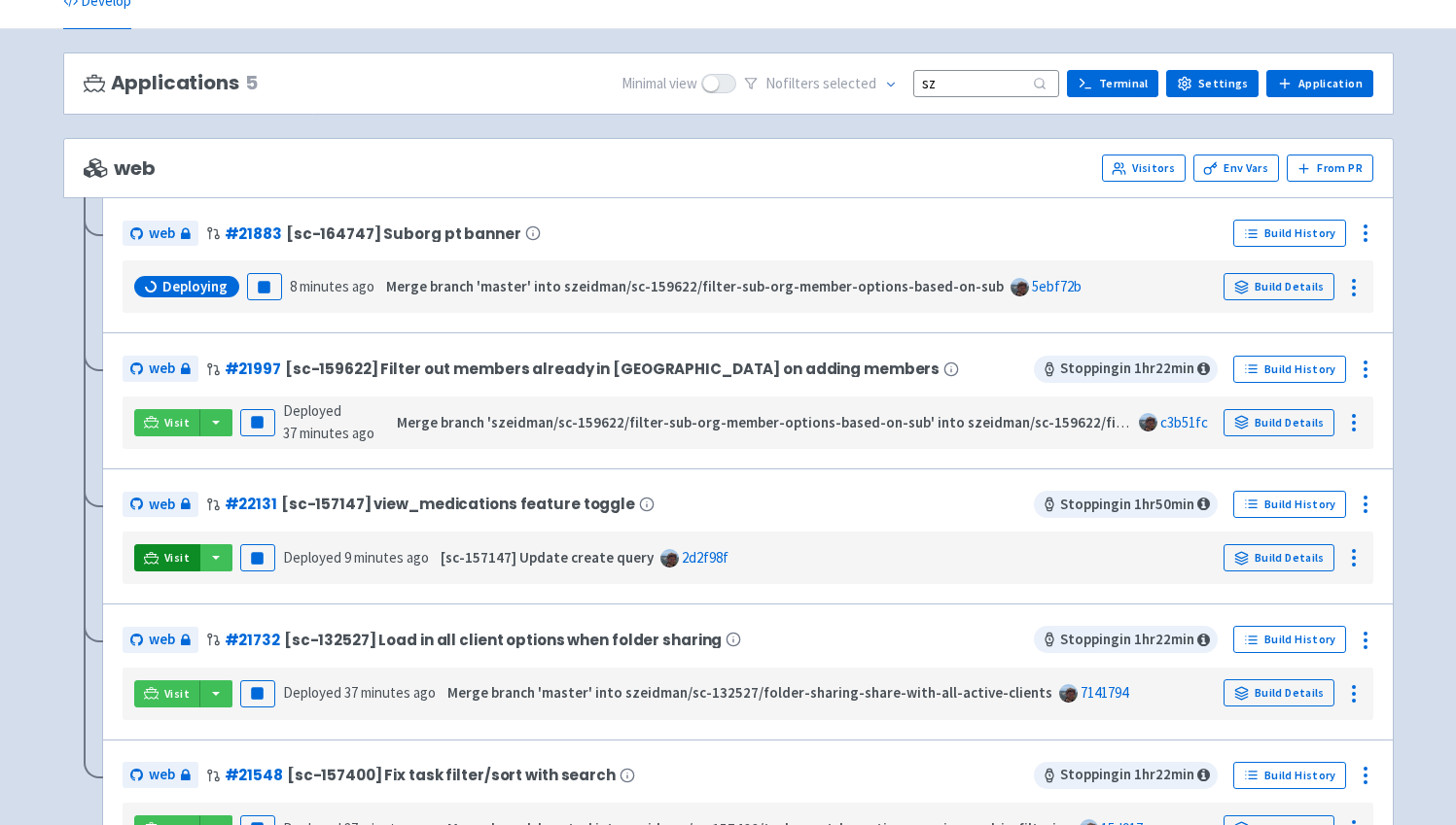
type input "sz"
click at [176, 556] on span "Visit" at bounding box center [176, 558] width 25 height 16
